Goal: Check status: Check status

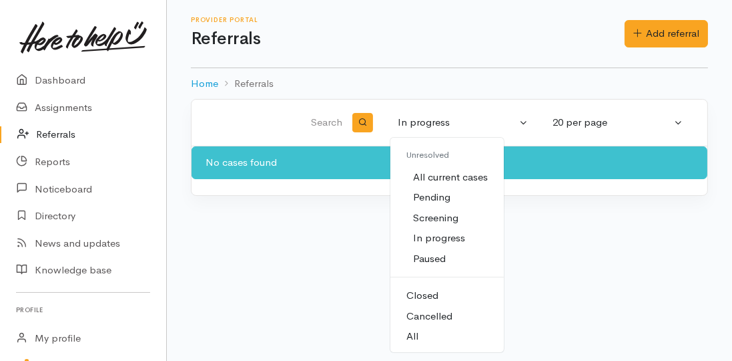
click at [431, 182] on span "All current cases" at bounding box center [450, 177] width 75 height 15
select select "Unresolved"
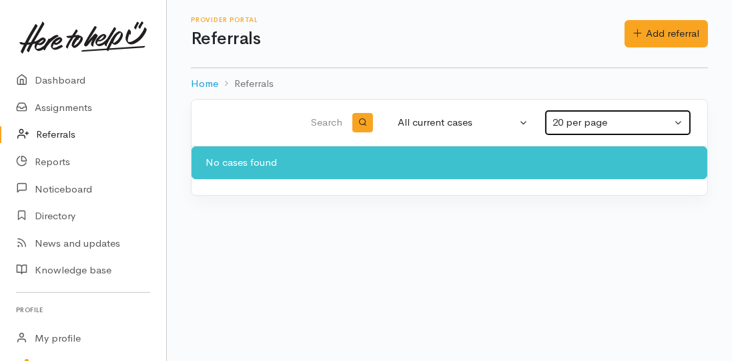
click at [610, 129] on div "20 per page" at bounding box center [612, 122] width 119 height 15
click at [35, 84] on link "Dashboard" at bounding box center [83, 80] width 166 height 27
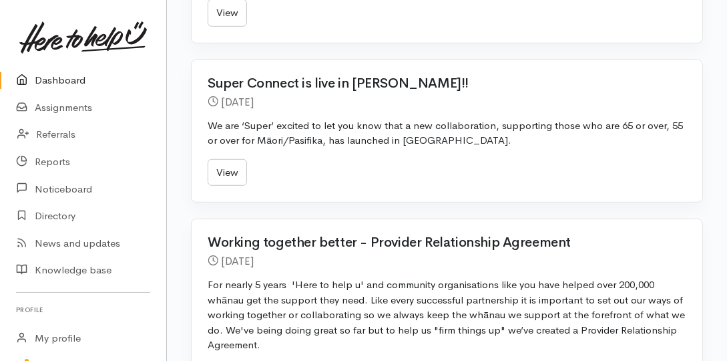
scroll to position [1098, 0]
